Goal: Information Seeking & Learning: Check status

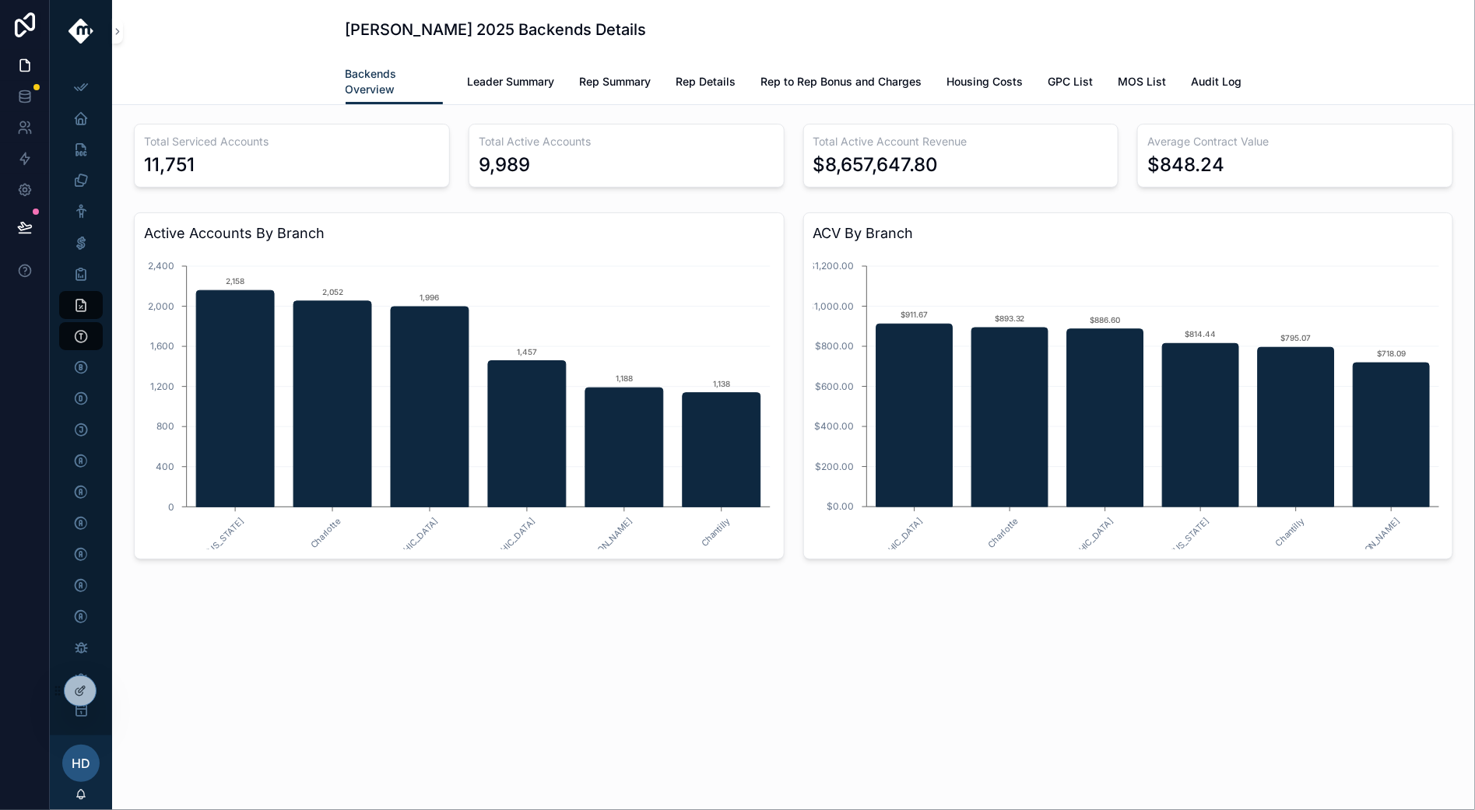
click at [238, 72] on div "Backends Overview Leader Summary Rep Summary Rep Details Rep to Rep Bonus and C…" at bounding box center [793, 81] width 1344 height 45
click at [114, 35] on icon "scrollable content" at bounding box center [117, 32] width 11 height 12
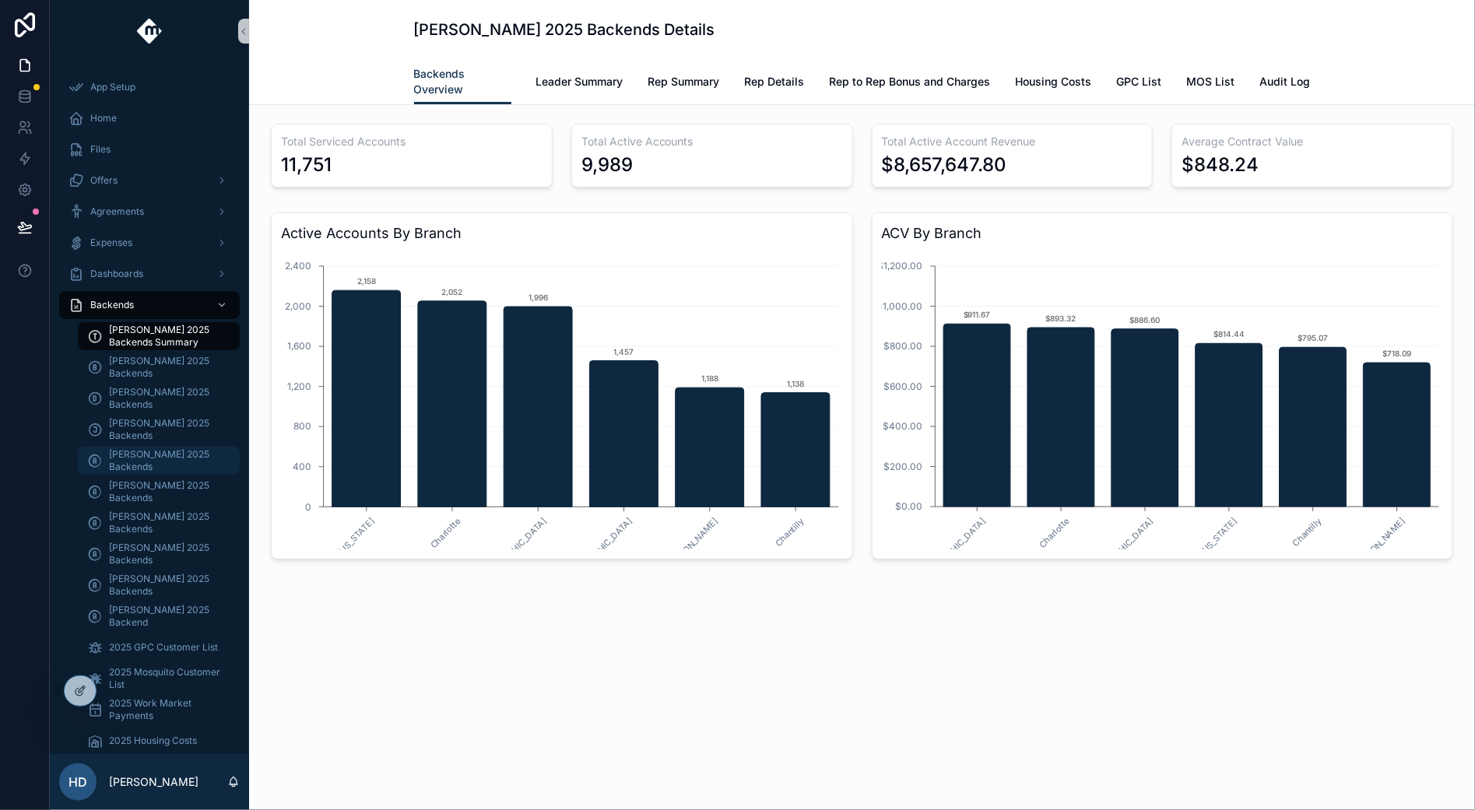
click at [157, 456] on span "[PERSON_NAME] 2025 Backends" at bounding box center [166, 460] width 115 height 25
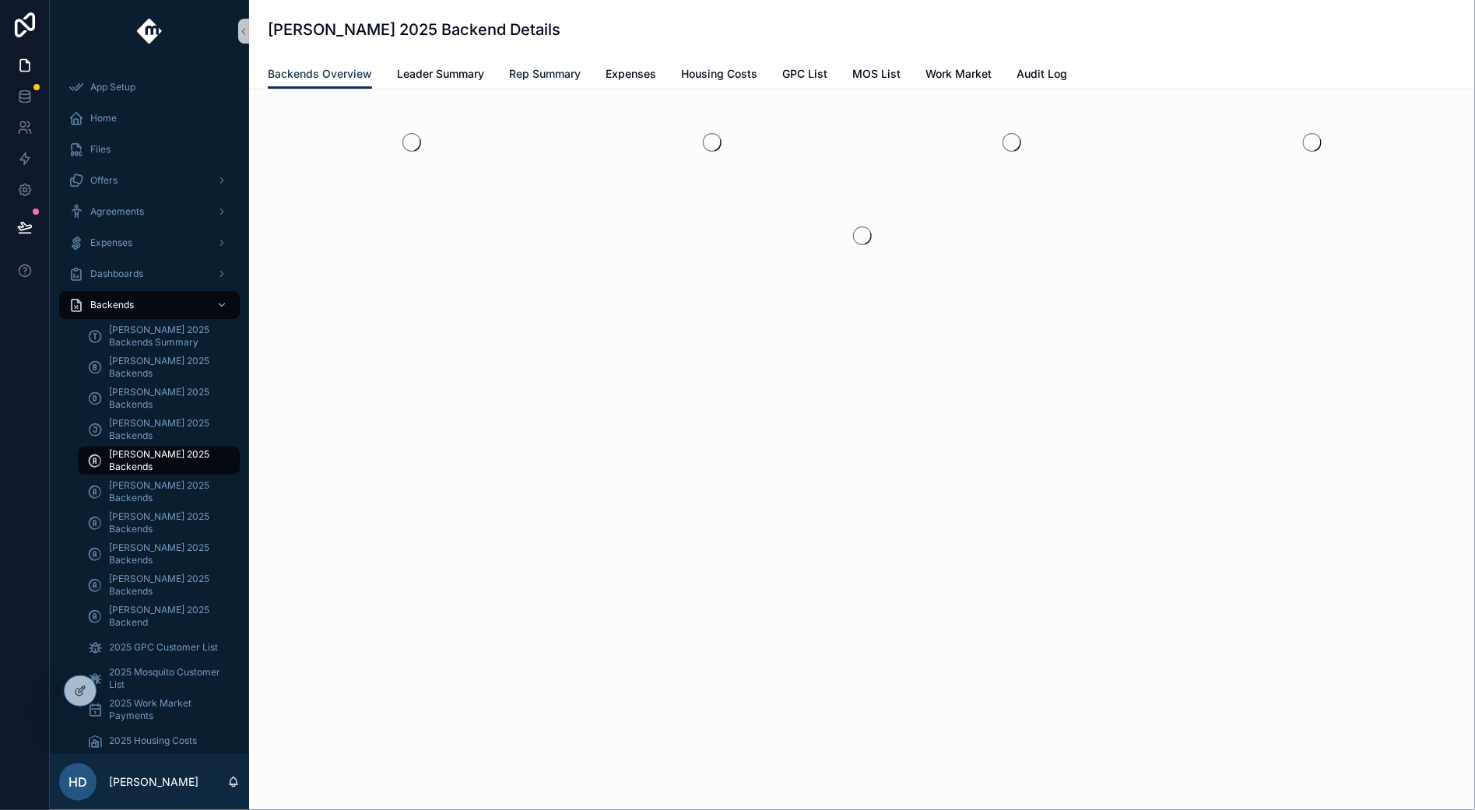
click at [555, 69] on span "Rep Summary" at bounding box center [545, 74] width 72 height 16
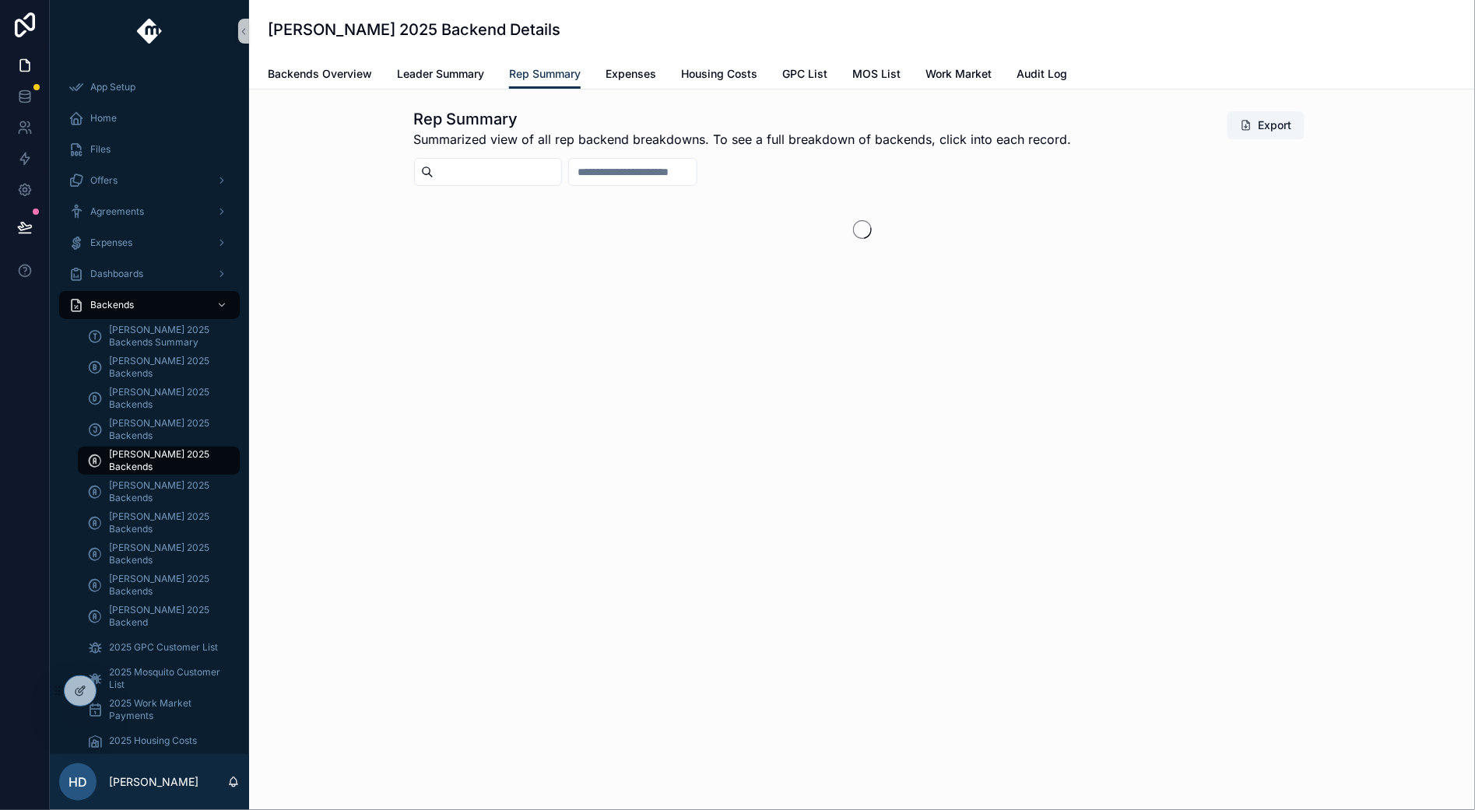
click at [789, 9] on div "[PERSON_NAME] 2025 Backend Details" at bounding box center [862, 29] width 1188 height 59
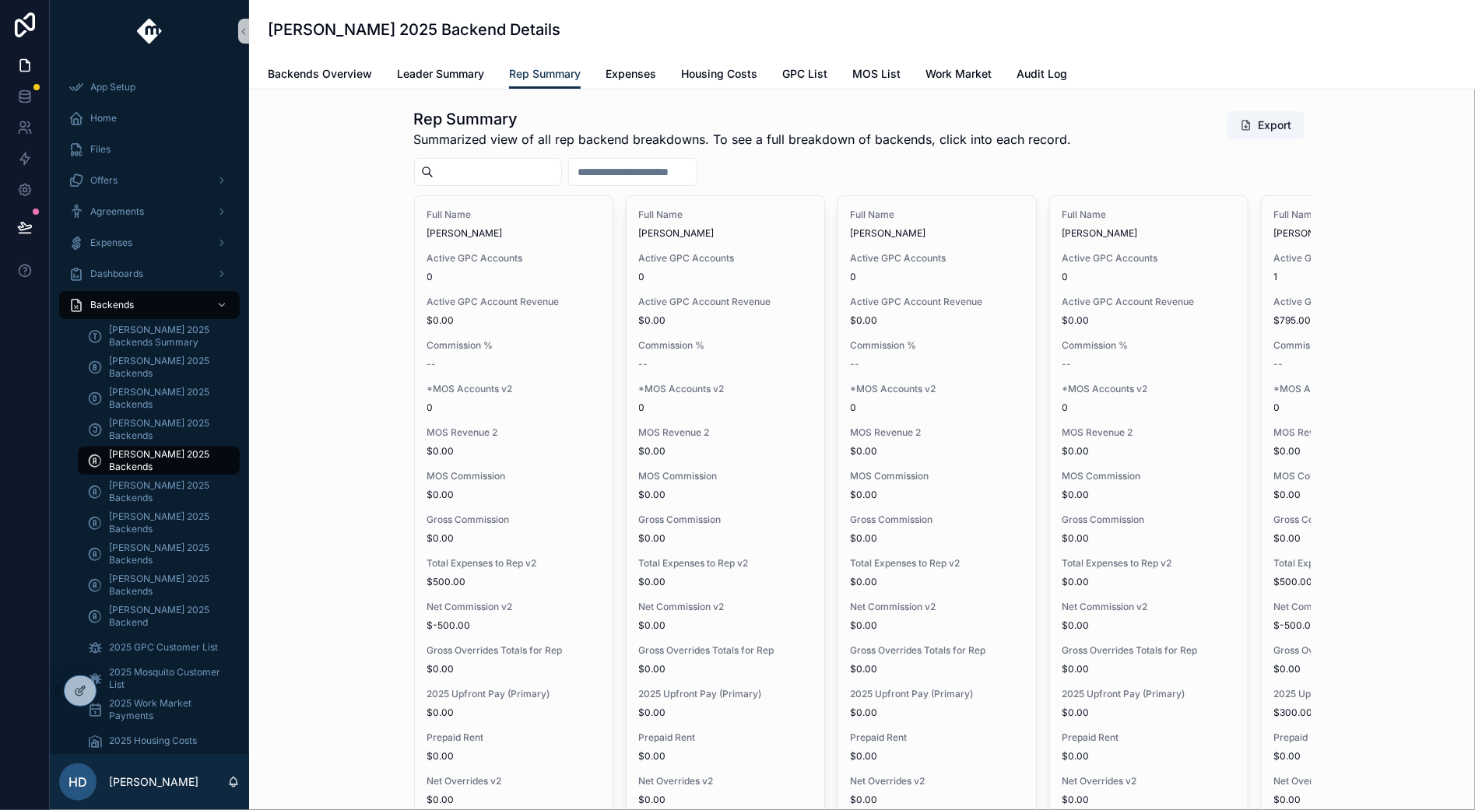
click at [546, 174] on input "scrollable content" at bounding box center [497, 172] width 128 height 22
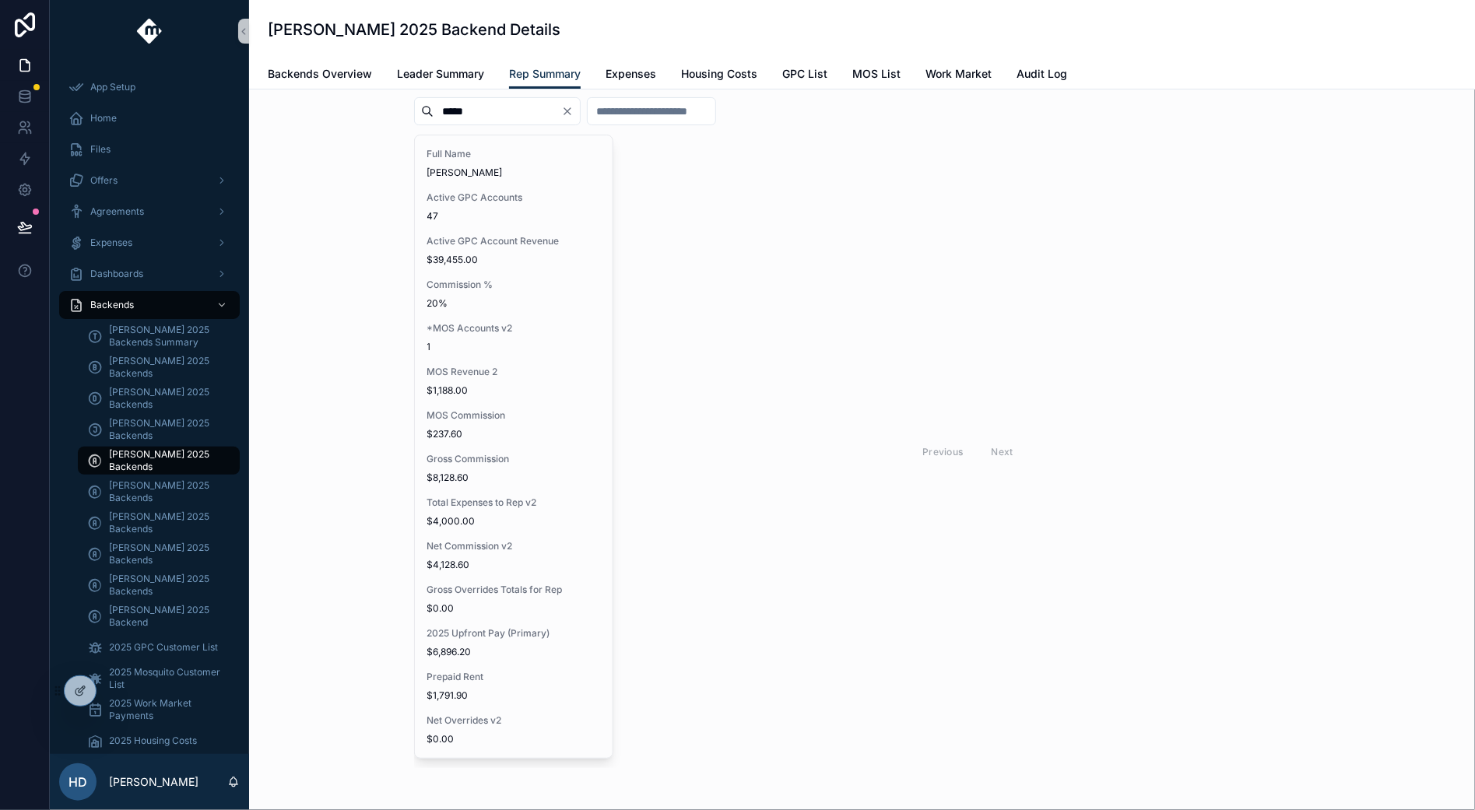
scroll to position [41, 0]
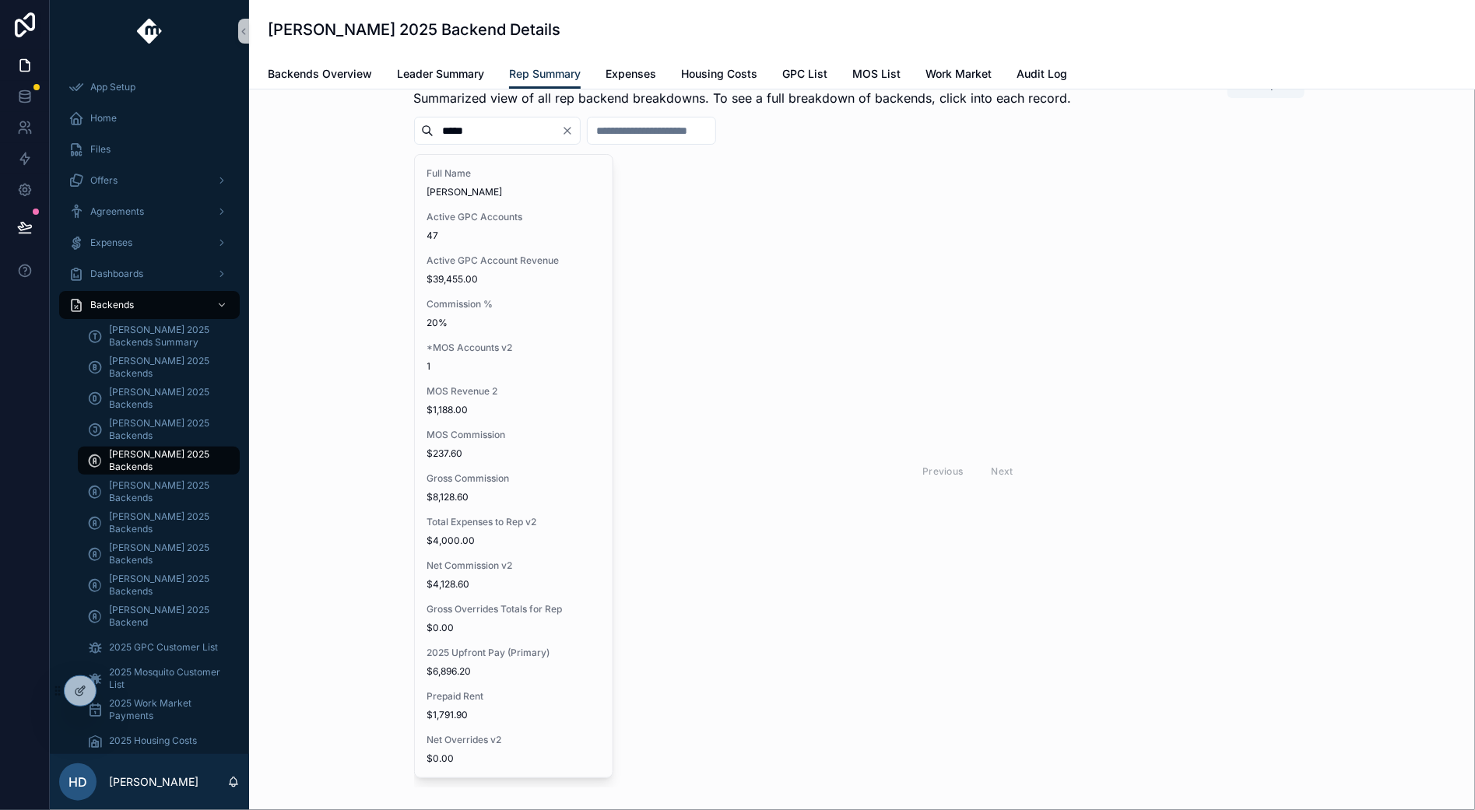
type input "*****"
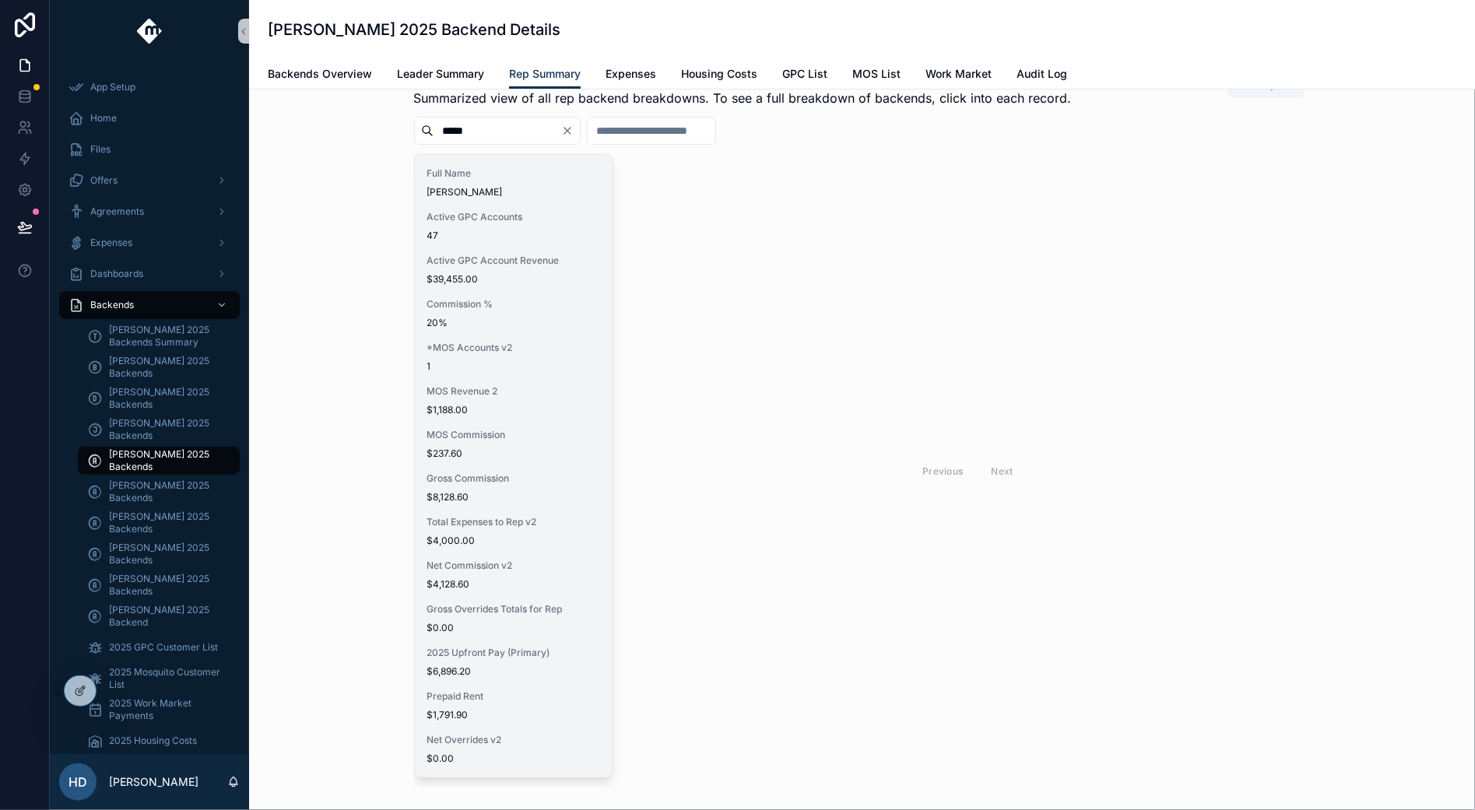
click at [536, 319] on span "20%" at bounding box center [513, 323] width 173 height 12
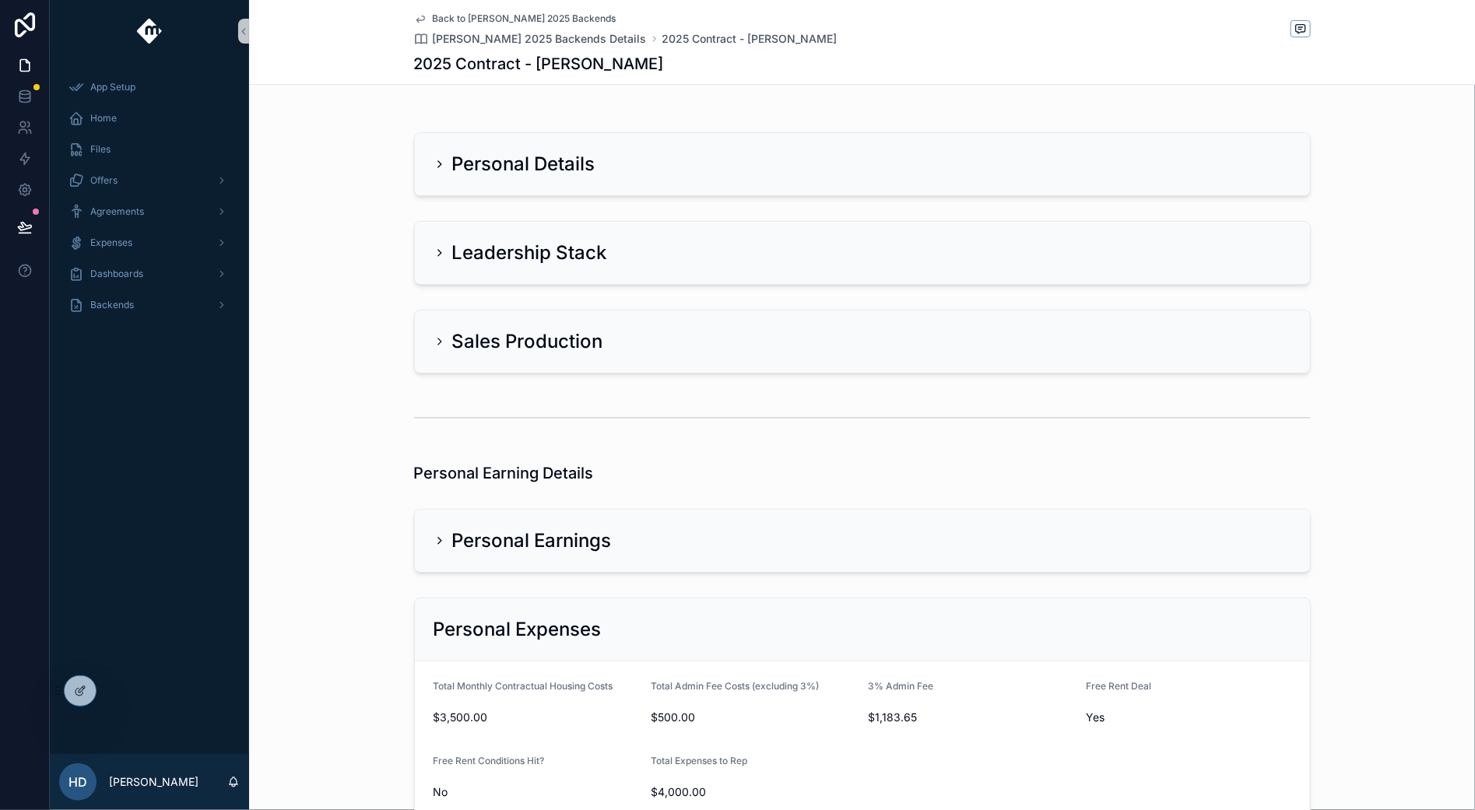
scroll to position [3, 0]
click at [559, 183] on div "Personal Details" at bounding box center [862, 163] width 895 height 62
click at [433, 167] on icon "scrollable content" at bounding box center [439, 163] width 12 height 12
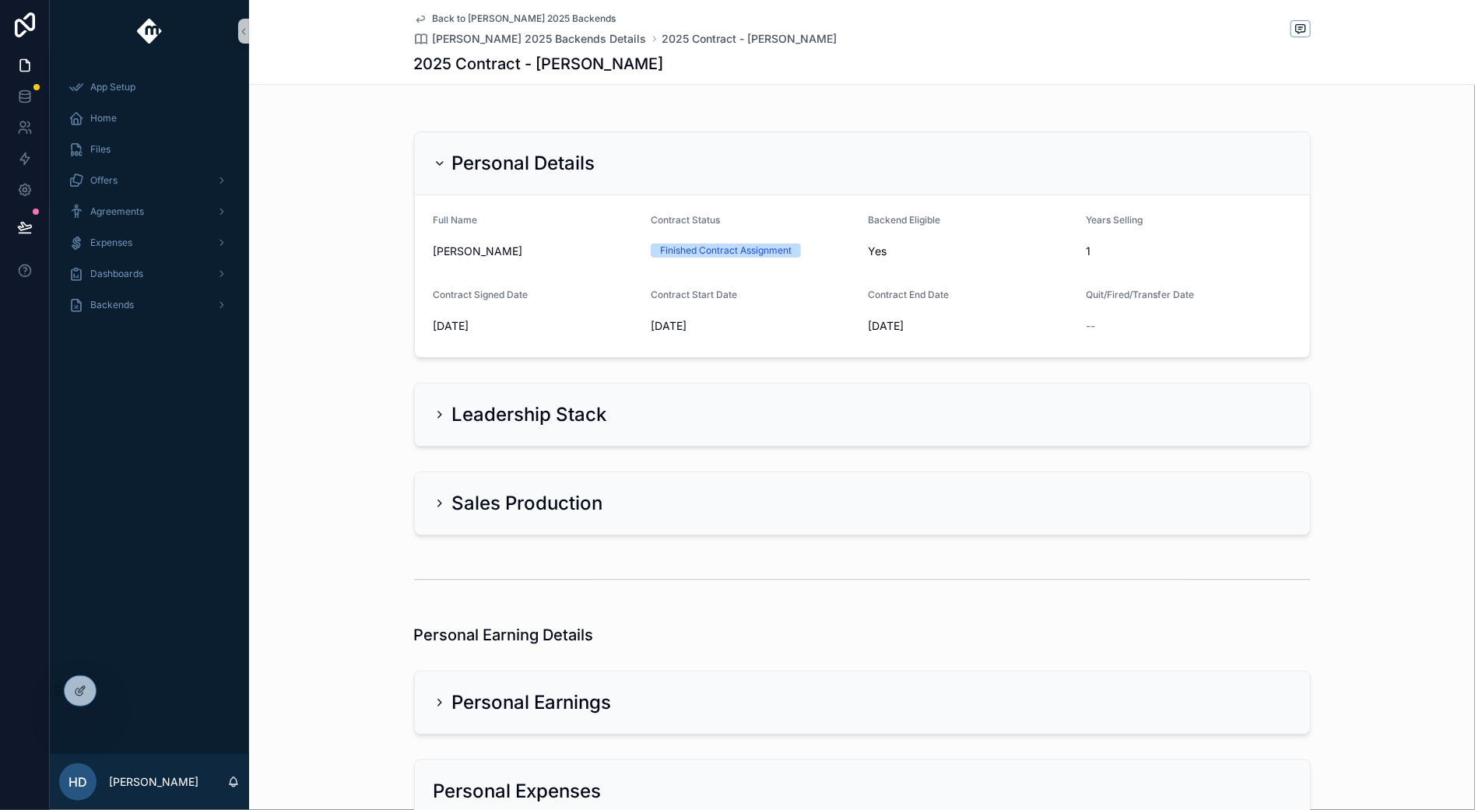
click at [364, 264] on div "Personal Details Full Name [PERSON_NAME] Contract Status Finished Contract Assi…" at bounding box center [862, 244] width 1226 height 239
click at [623, 415] on div "Leadership Stack" at bounding box center [862, 414] width 858 height 25
click at [433, 411] on icon "scrollable content" at bounding box center [439, 415] width 12 height 12
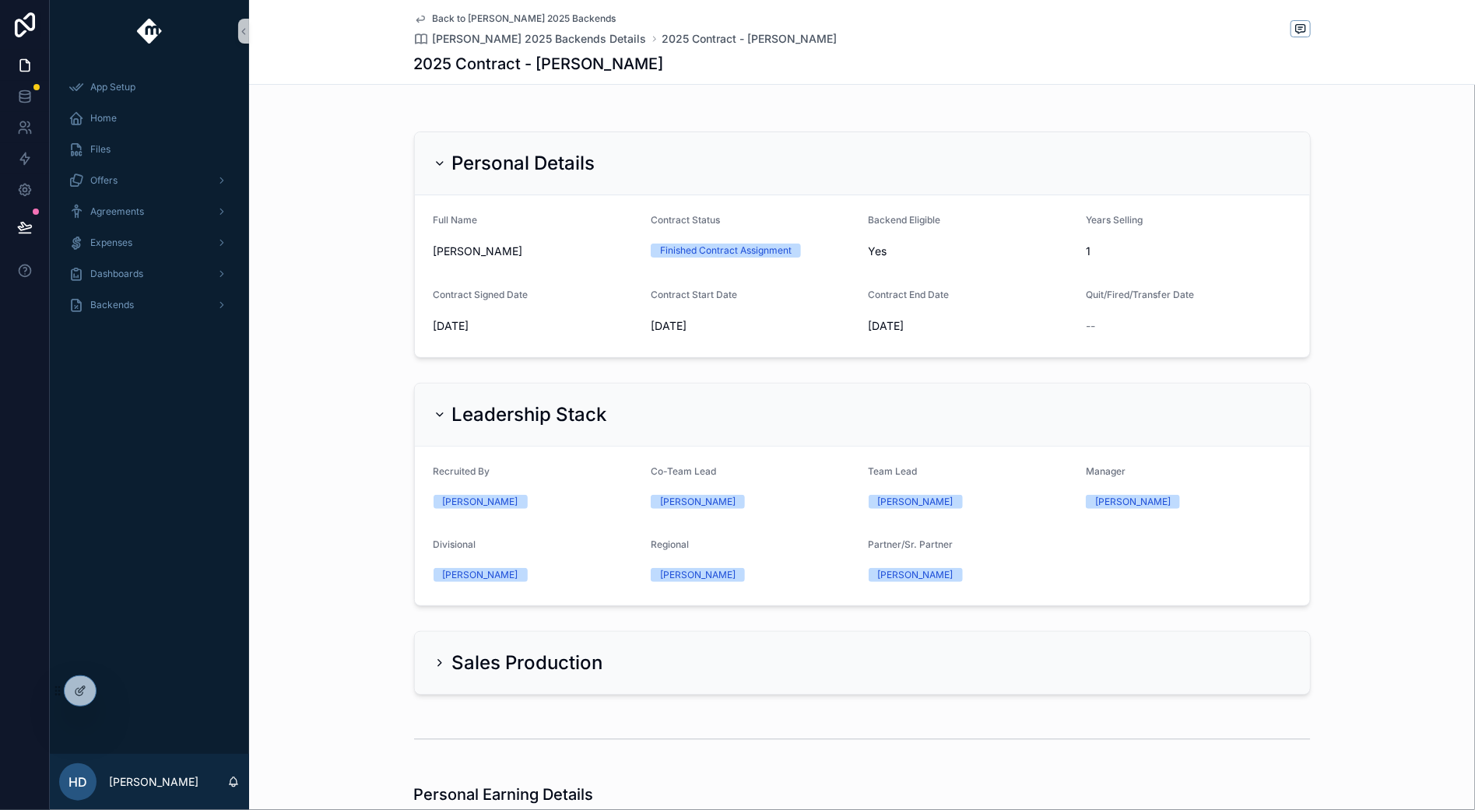
click at [356, 425] on div "Leadership Stack Recruited By [PERSON_NAME] Co-Team Lead Gage Pranajaya Team Le…" at bounding box center [862, 495] width 1226 height 236
click at [374, 521] on div "Leadership Stack Recruited By [PERSON_NAME] Co-Team Lead Gage Pranajaya Team Le…" at bounding box center [862, 495] width 1226 height 236
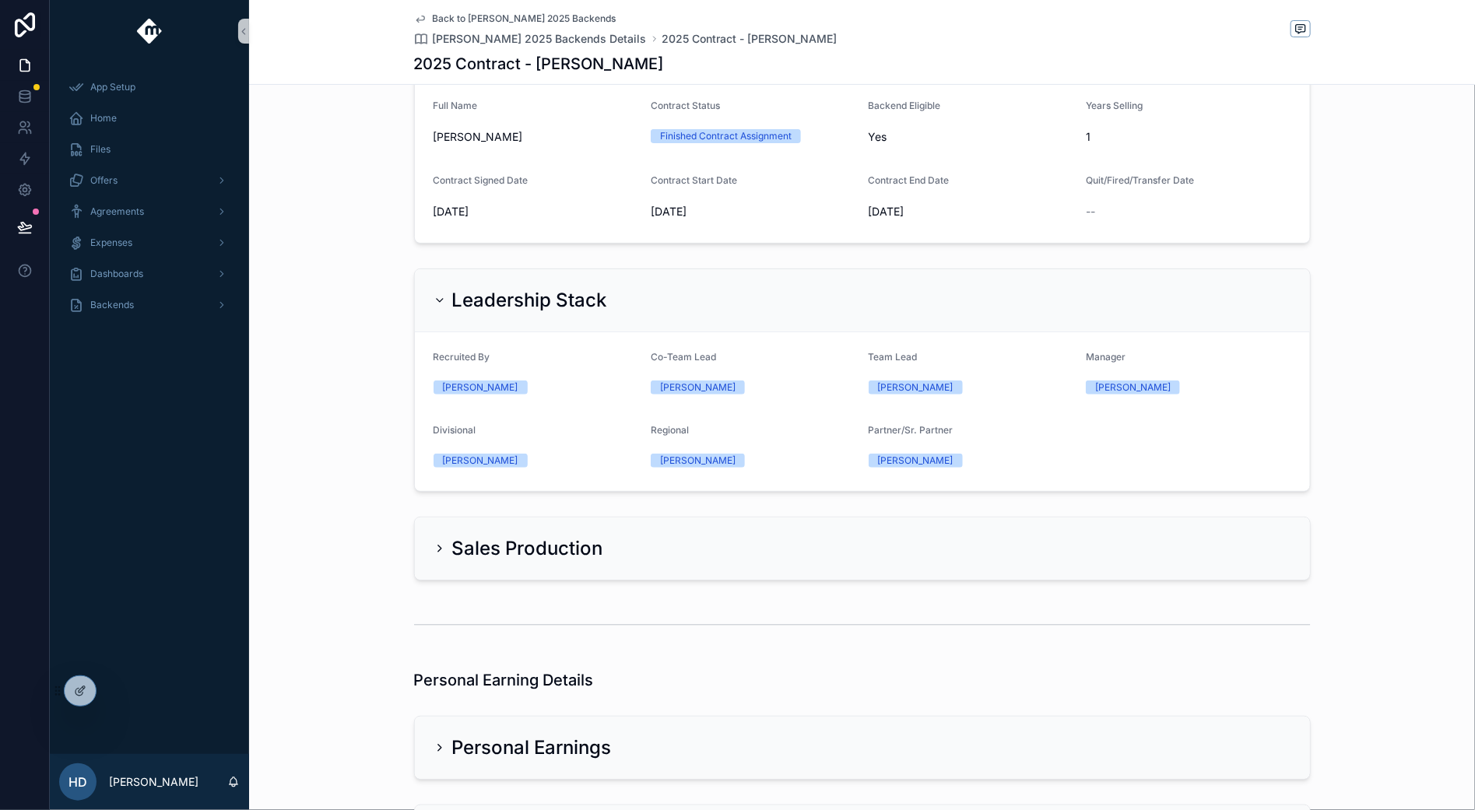
scroll to position [163, 0]
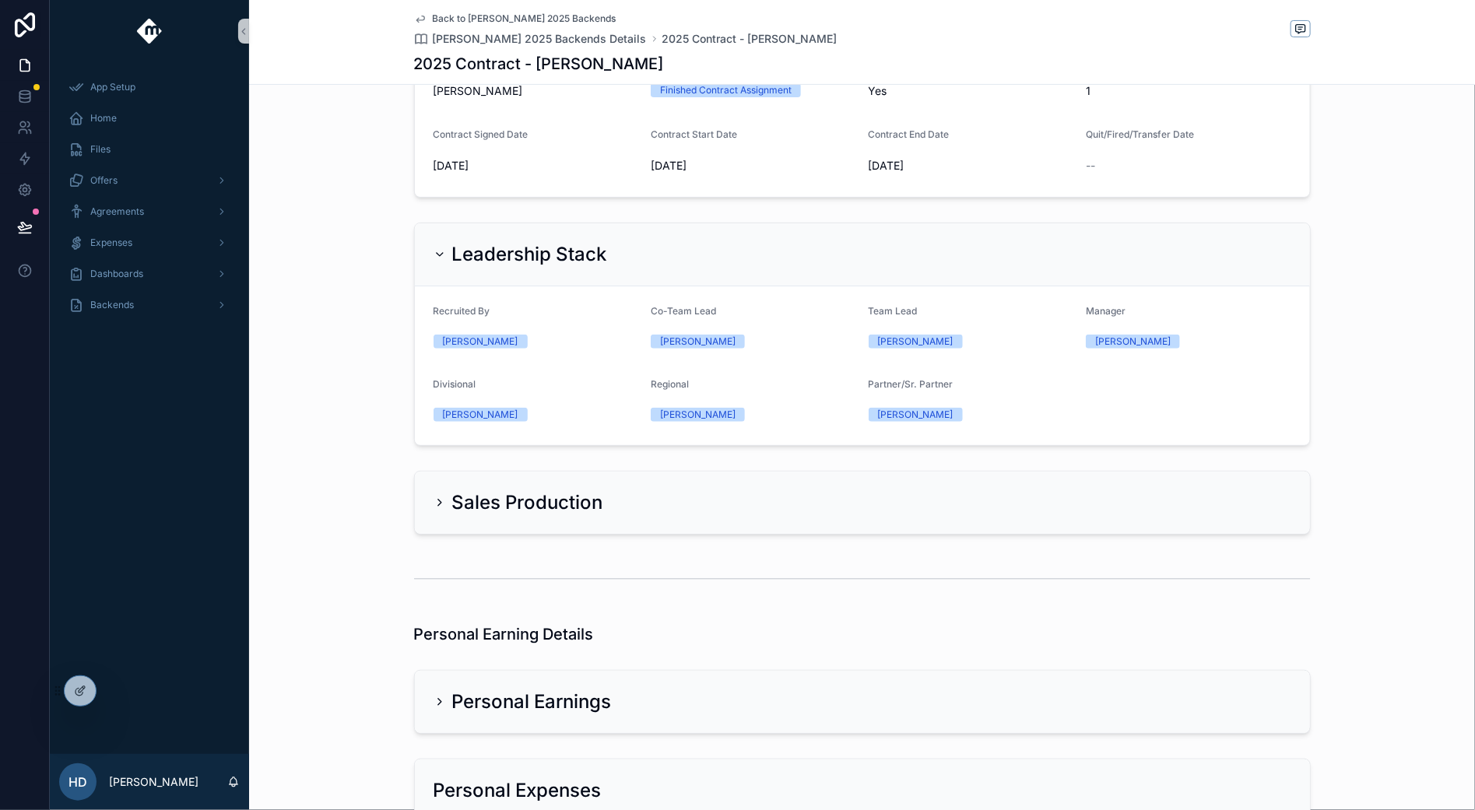
click at [433, 494] on div "Sales Production" at bounding box center [518, 502] width 170 height 25
click at [433, 504] on icon "scrollable content" at bounding box center [439, 503] width 12 height 12
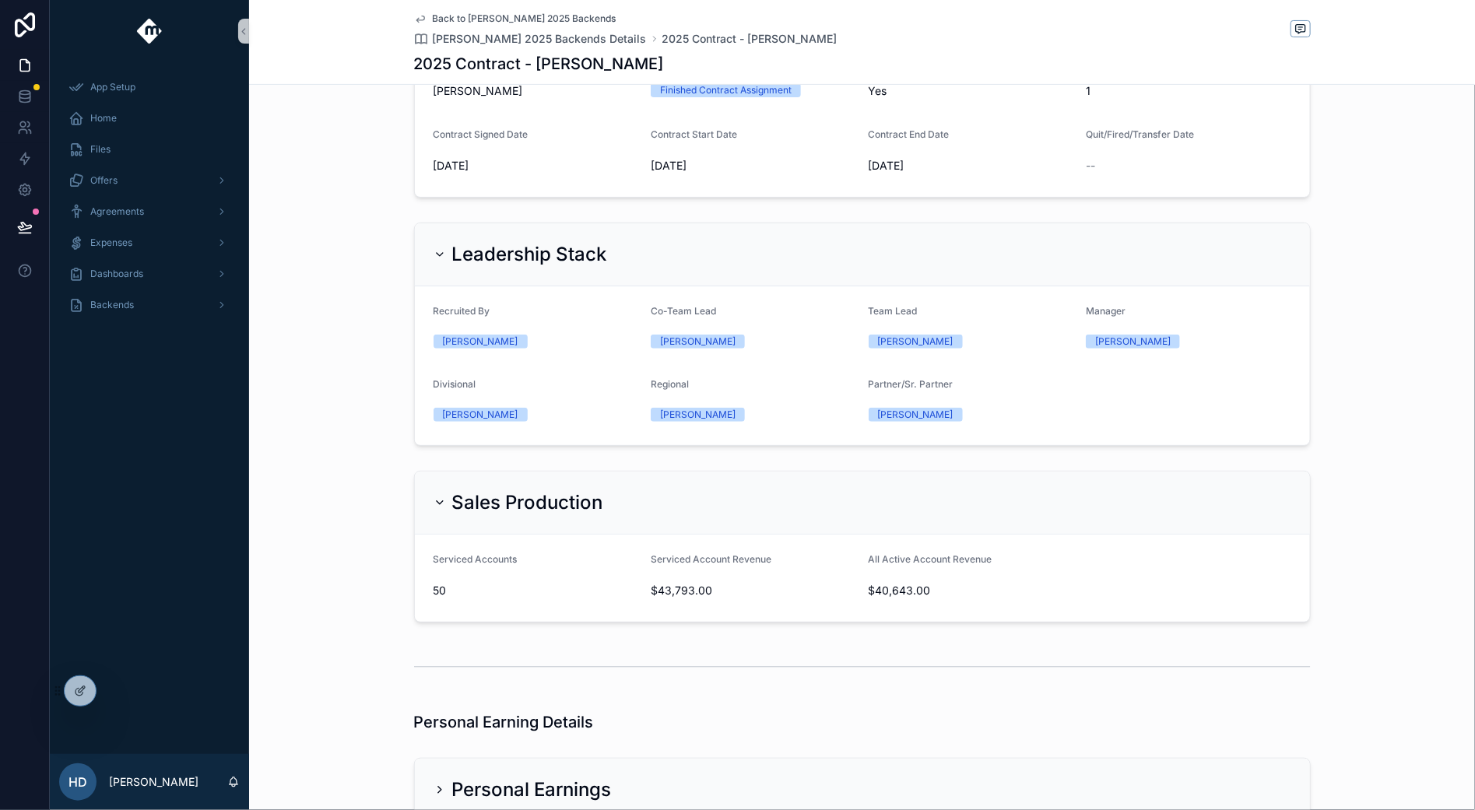
click at [347, 521] on div "Sales Production Serviced Accounts 50 Serviced Account Revenue $43,793.00 All A…" at bounding box center [862, 547] width 1226 height 164
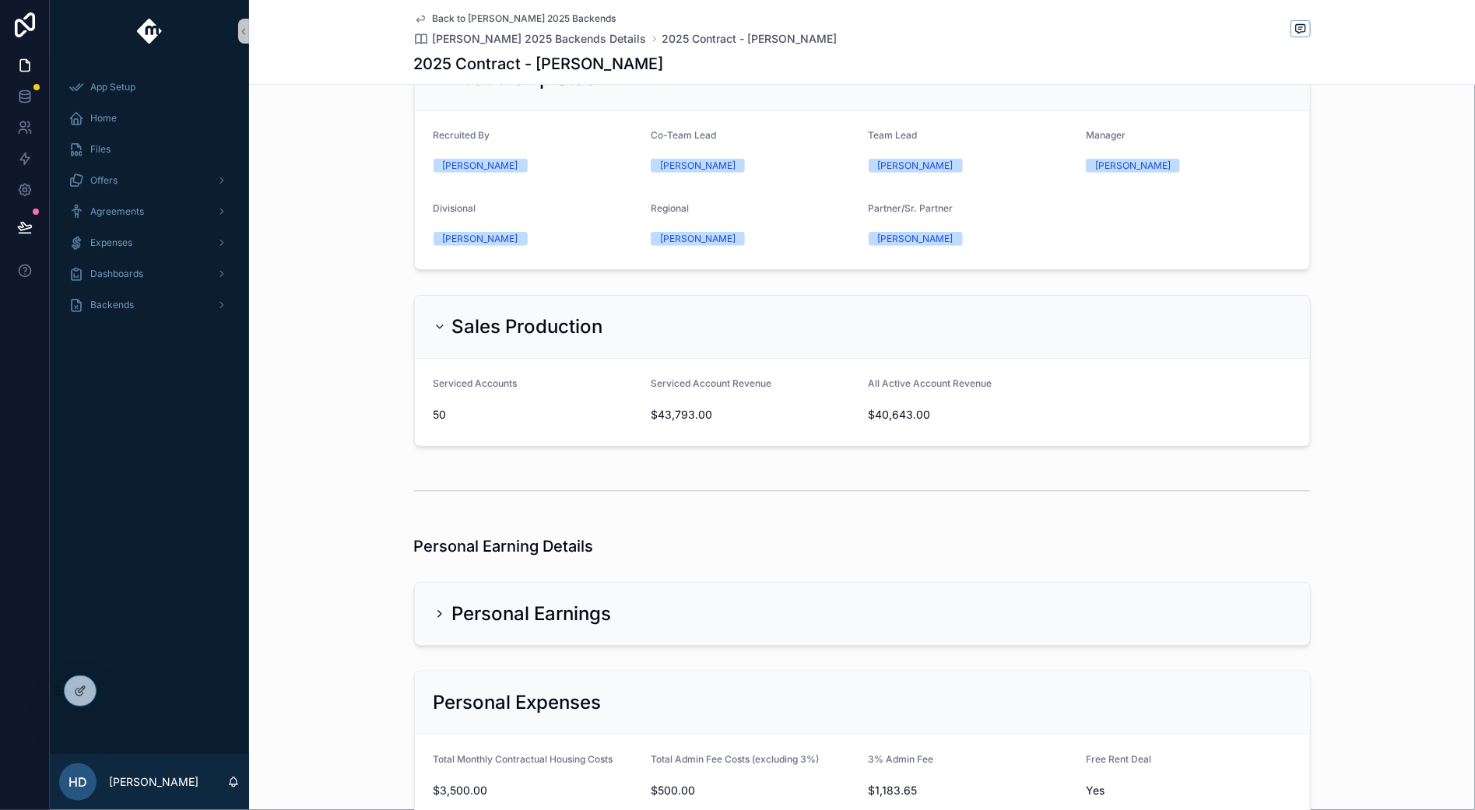
scroll to position [345, 0]
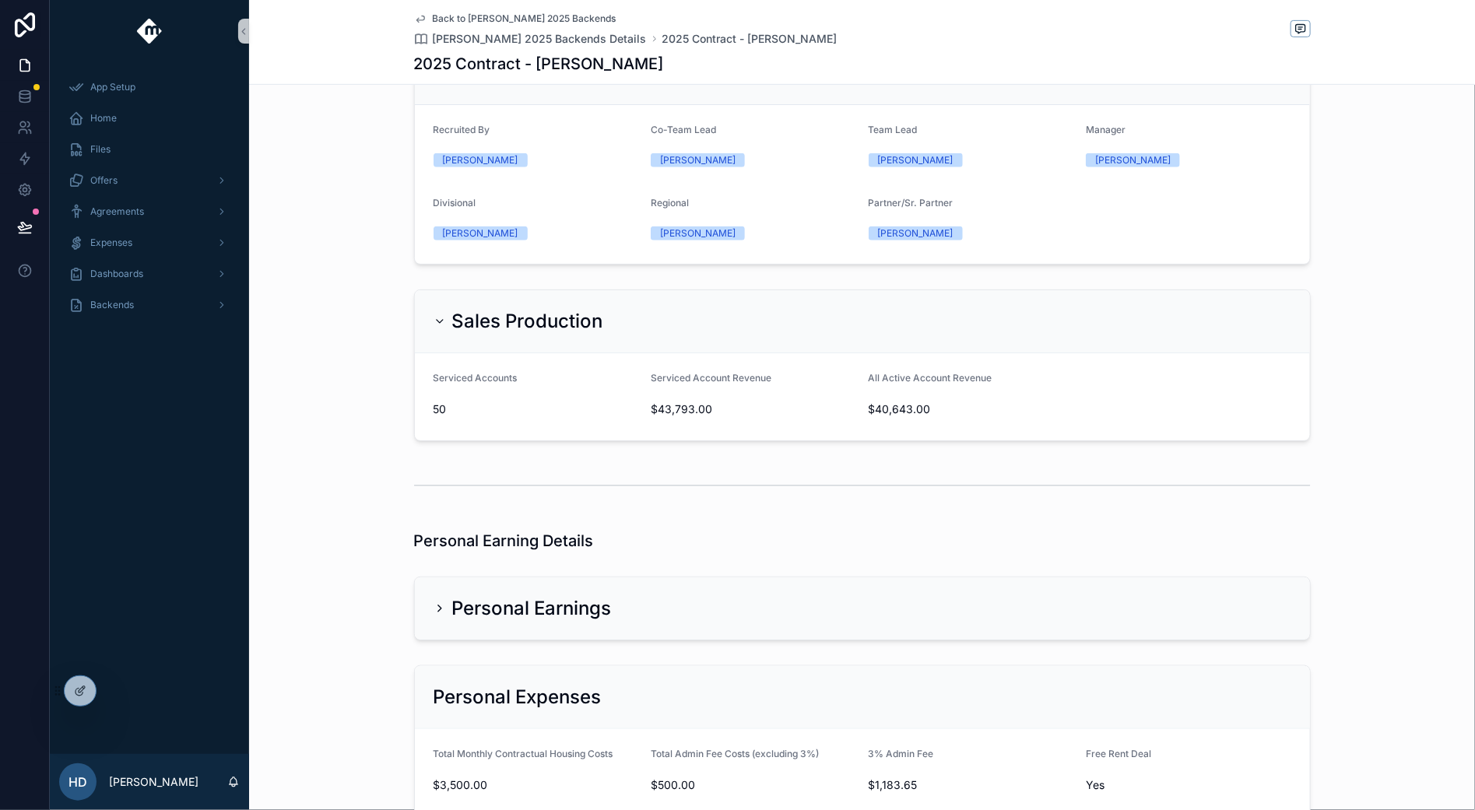
click at [433, 609] on icon "scrollable content" at bounding box center [439, 608] width 12 height 12
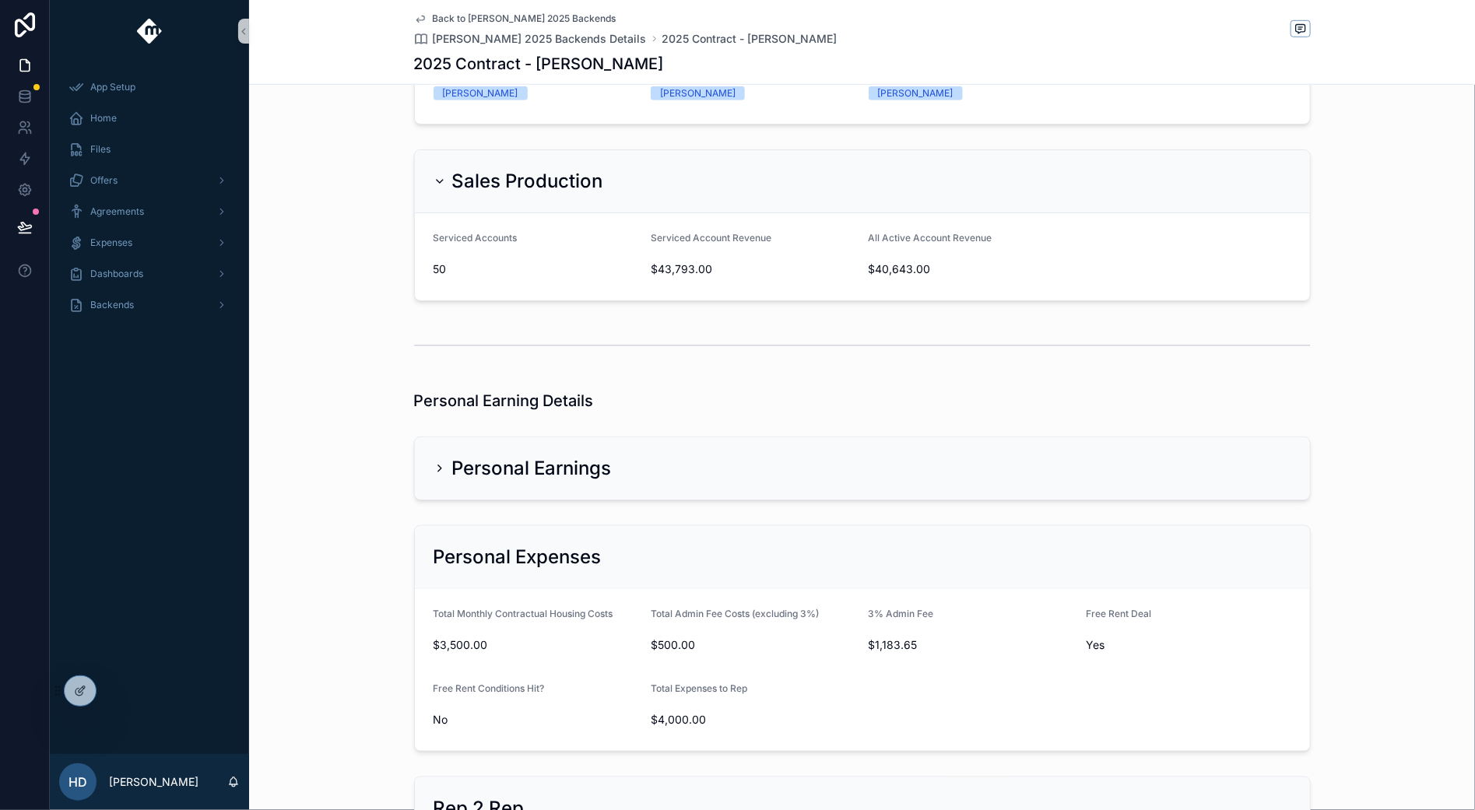
scroll to position [488, 0]
click at [433, 460] on icon "scrollable content" at bounding box center [439, 465] width 12 height 12
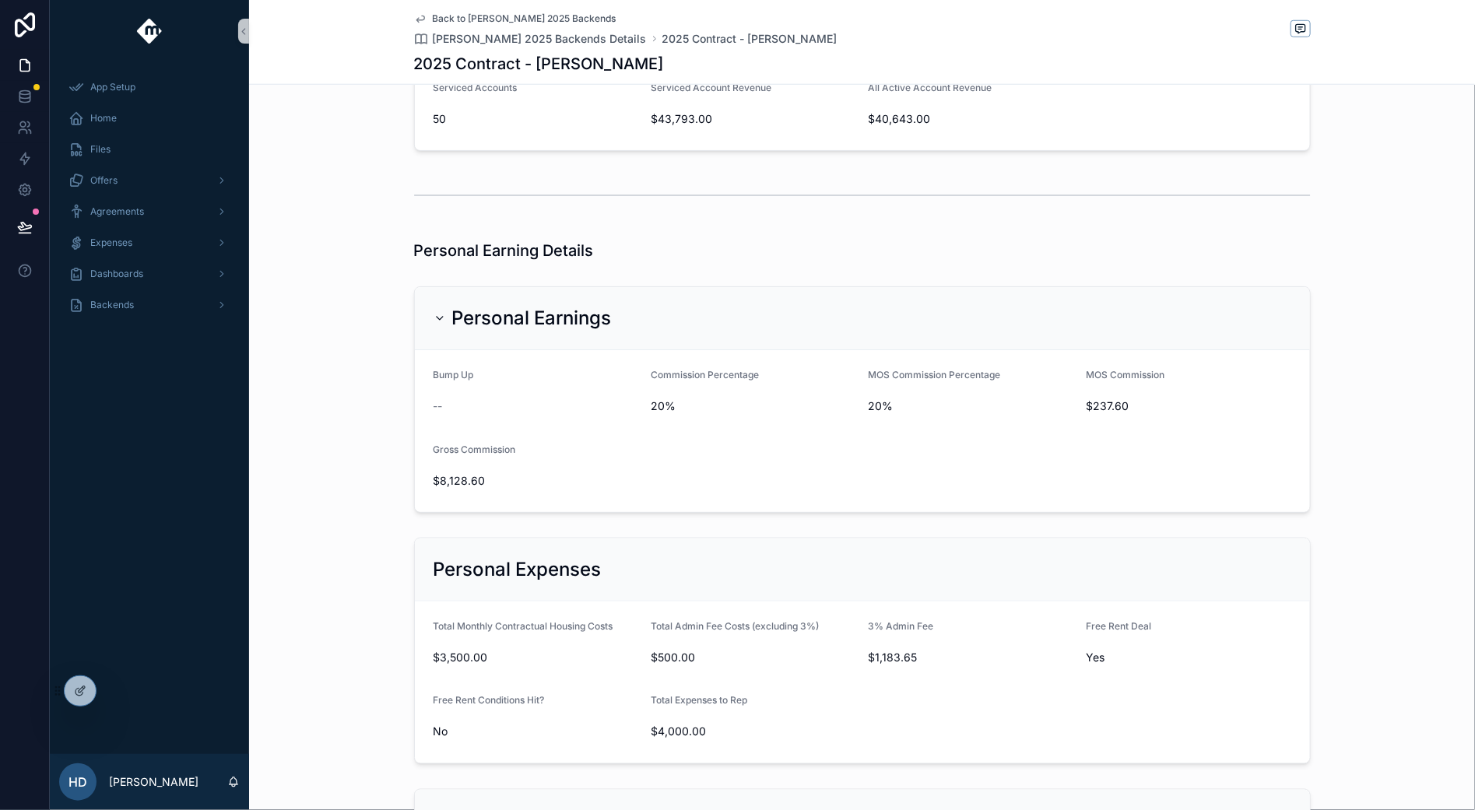
scroll to position [659, 0]
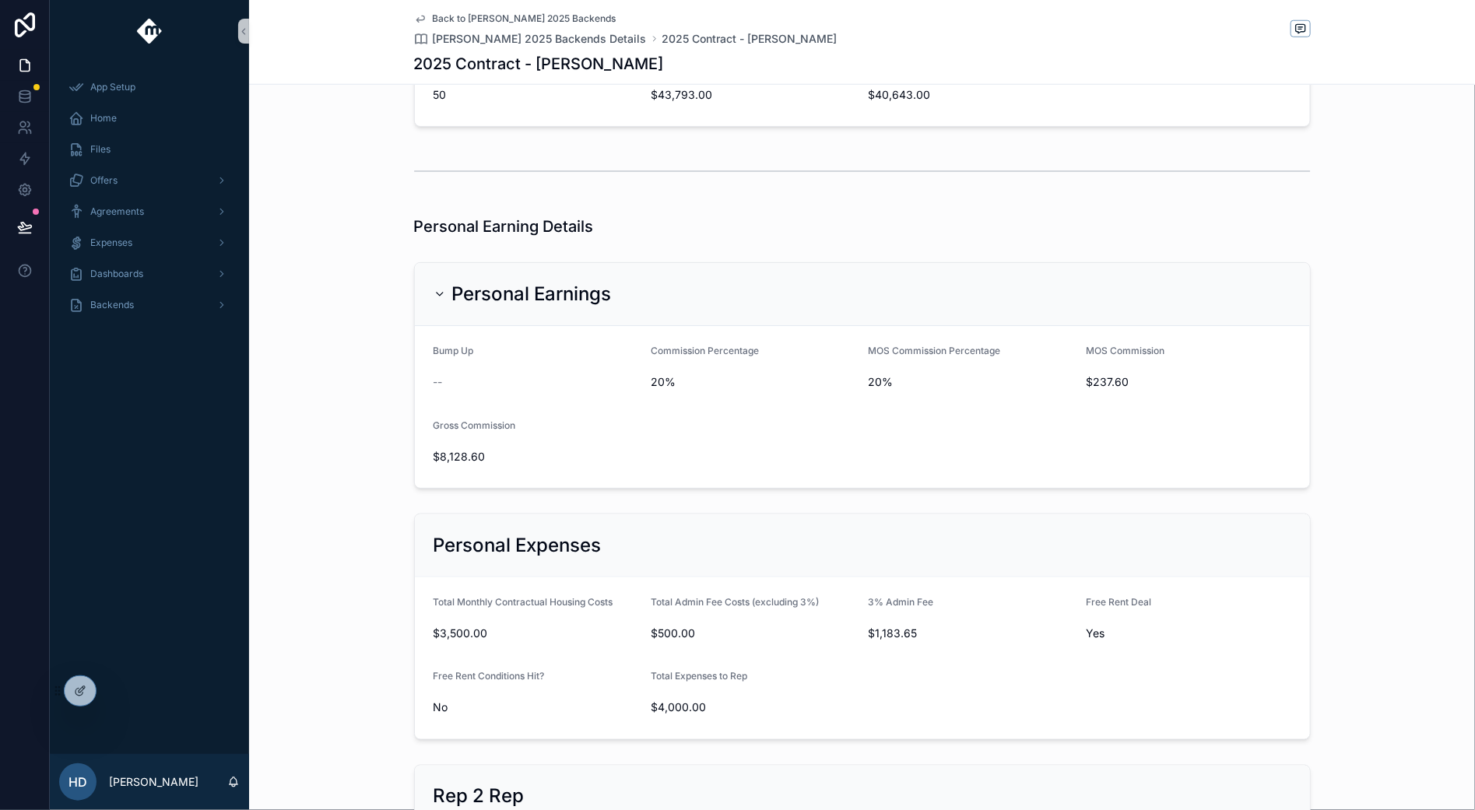
click at [363, 367] on div "Personal Earnings Bump Up -- Commission Percentage 20% MOS Commission Percentag…" at bounding box center [862, 375] width 1226 height 239
click at [362, 539] on div "Personal Expenses Total Monthly Contractual Housing Costs $3,500.00 Total Admin…" at bounding box center [862, 626] width 1226 height 239
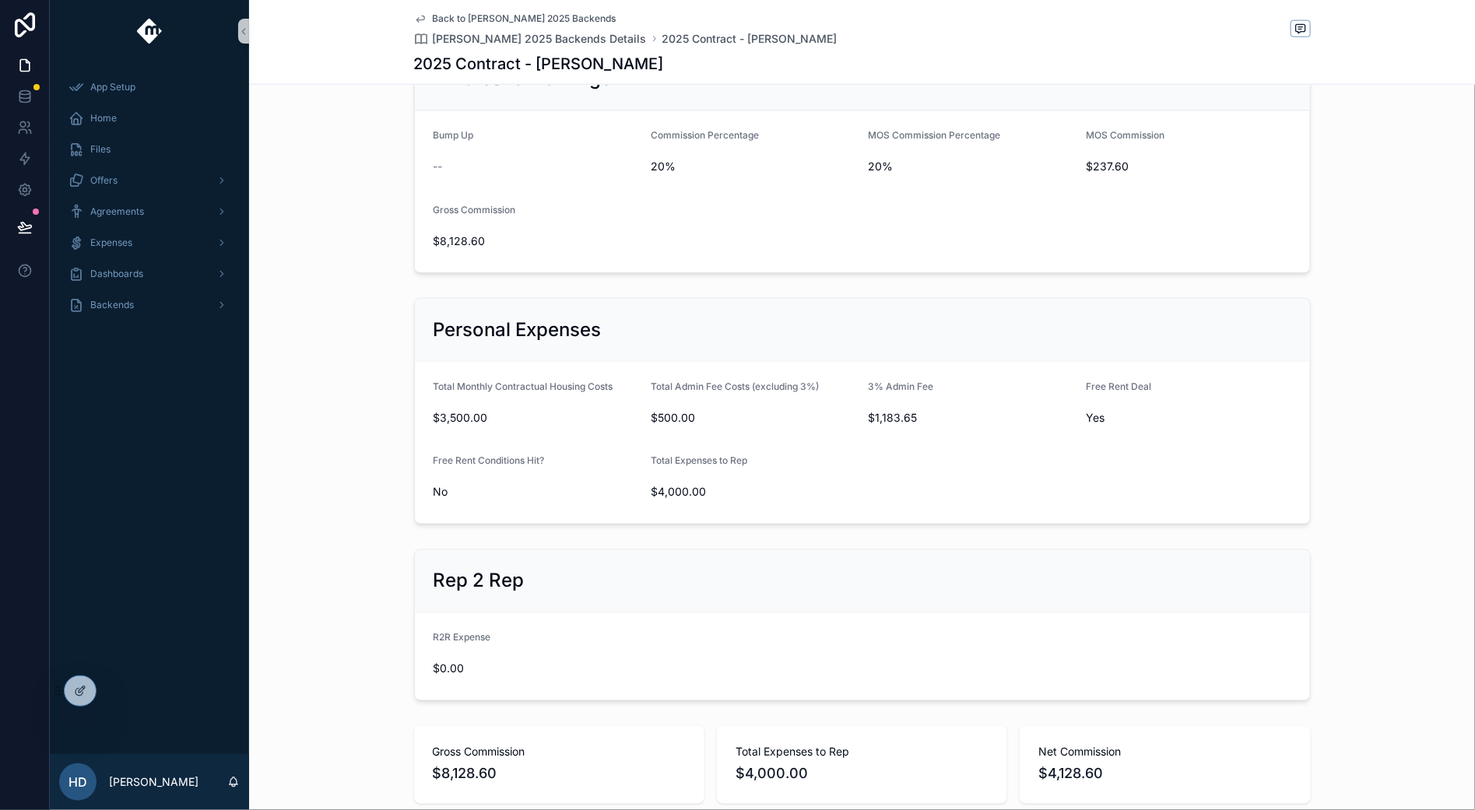
scroll to position [971, 0]
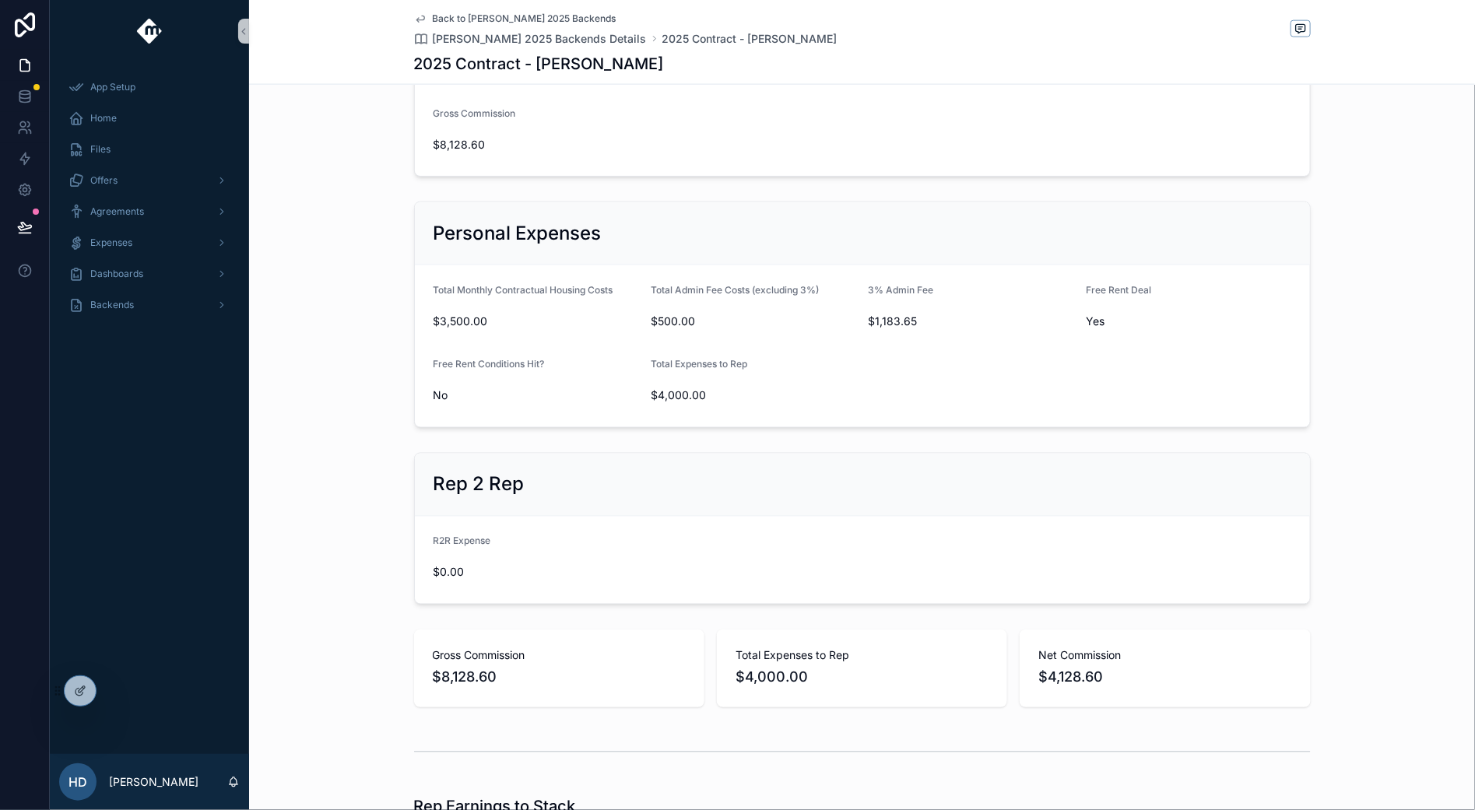
click at [346, 371] on div "Personal Expenses Total Monthly Contractual Housing Costs $3,500.00 Total Admin…" at bounding box center [862, 314] width 1226 height 239
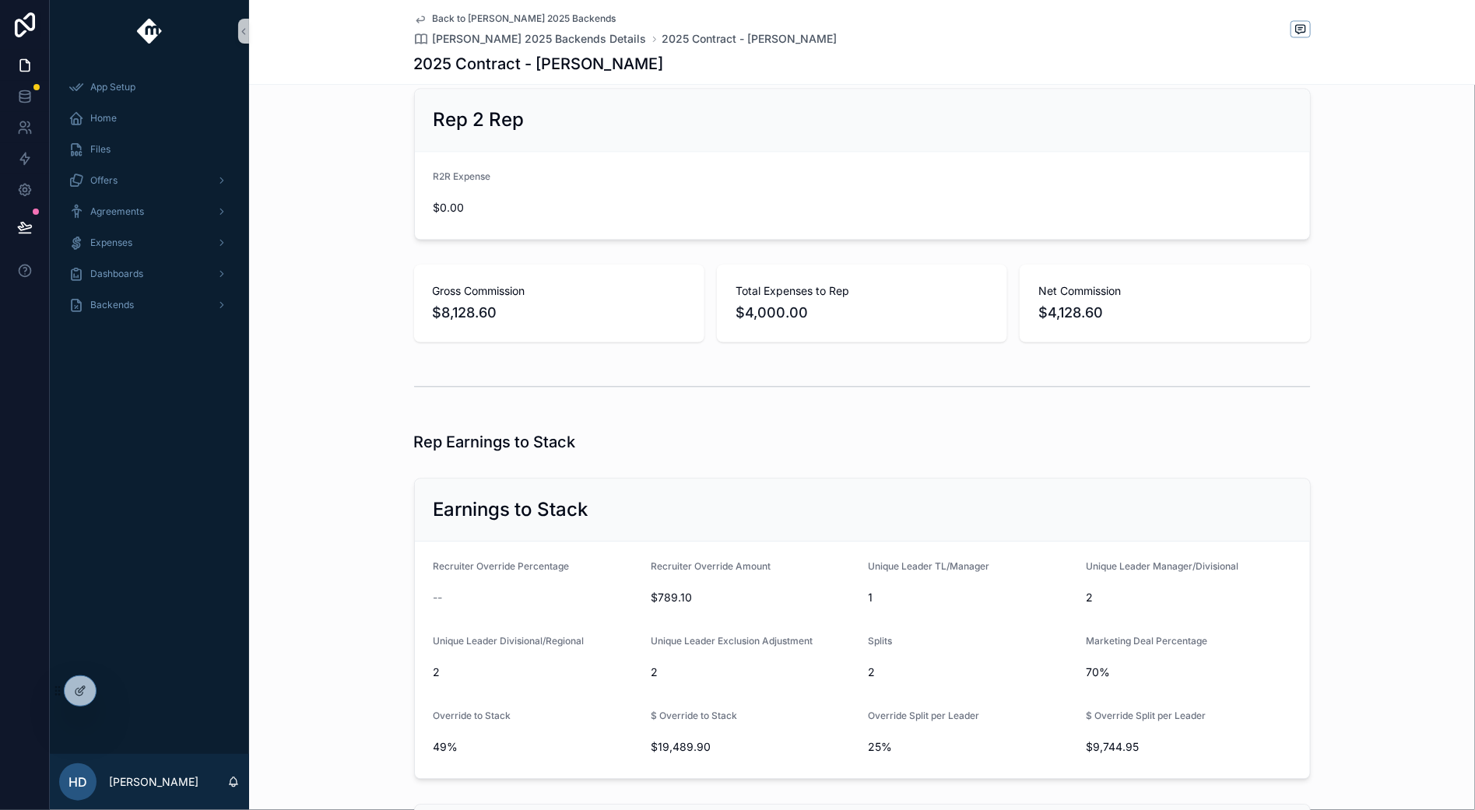
scroll to position [1340, 0]
